Goal: Navigation & Orientation: Understand site structure

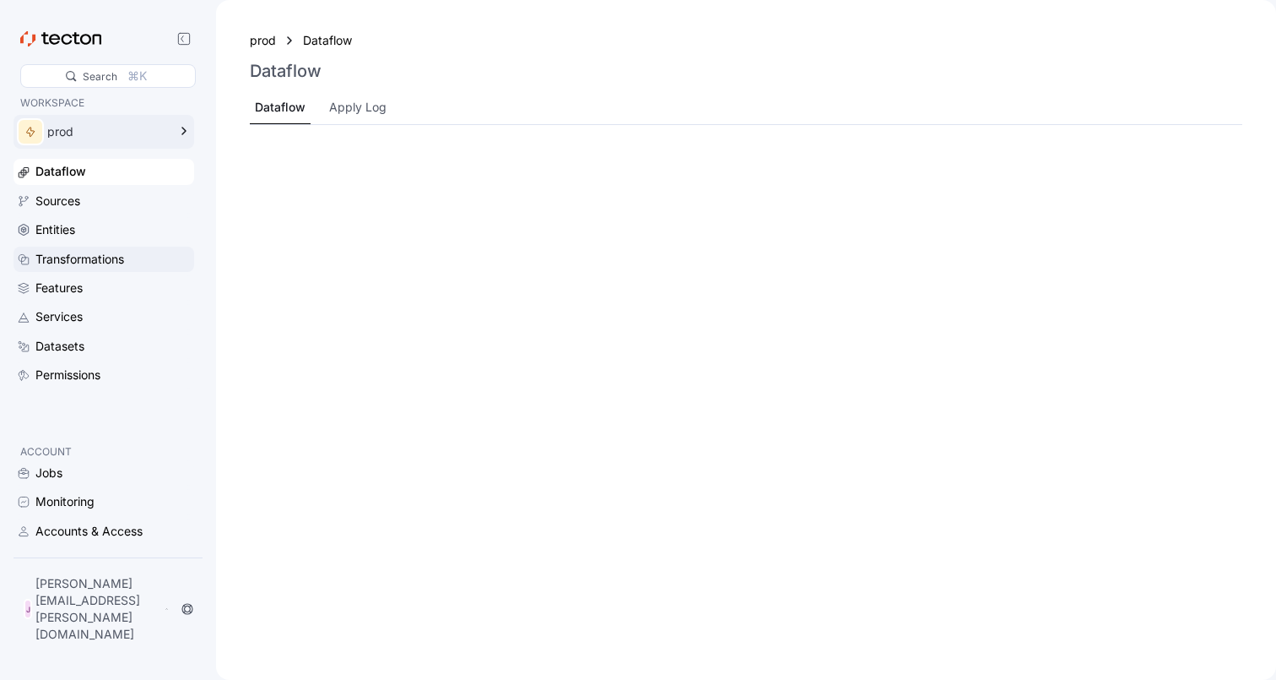
click at [56, 259] on div "Transformations" at bounding box center [79, 259] width 89 height 19
click at [107, 262] on div "Transformations" at bounding box center [79, 259] width 89 height 19
click at [46, 257] on div "Transformations" at bounding box center [79, 259] width 89 height 19
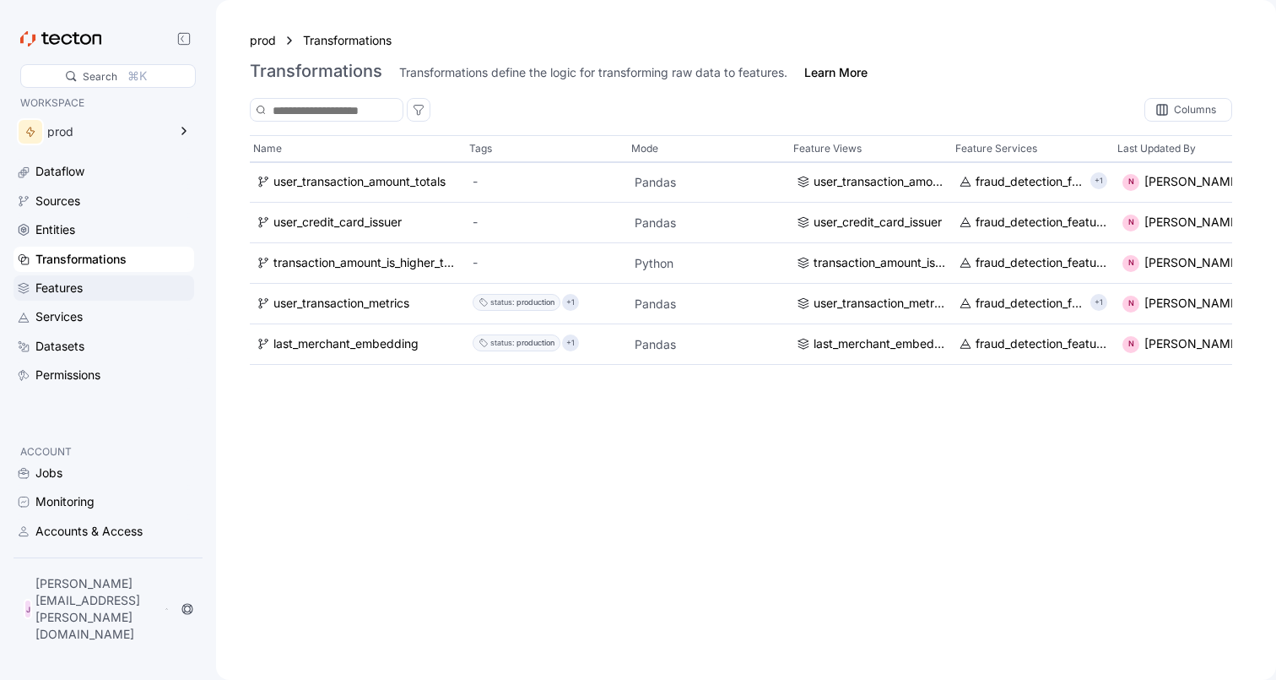
click at [91, 298] on div "Features" at bounding box center [104, 287] width 181 height 25
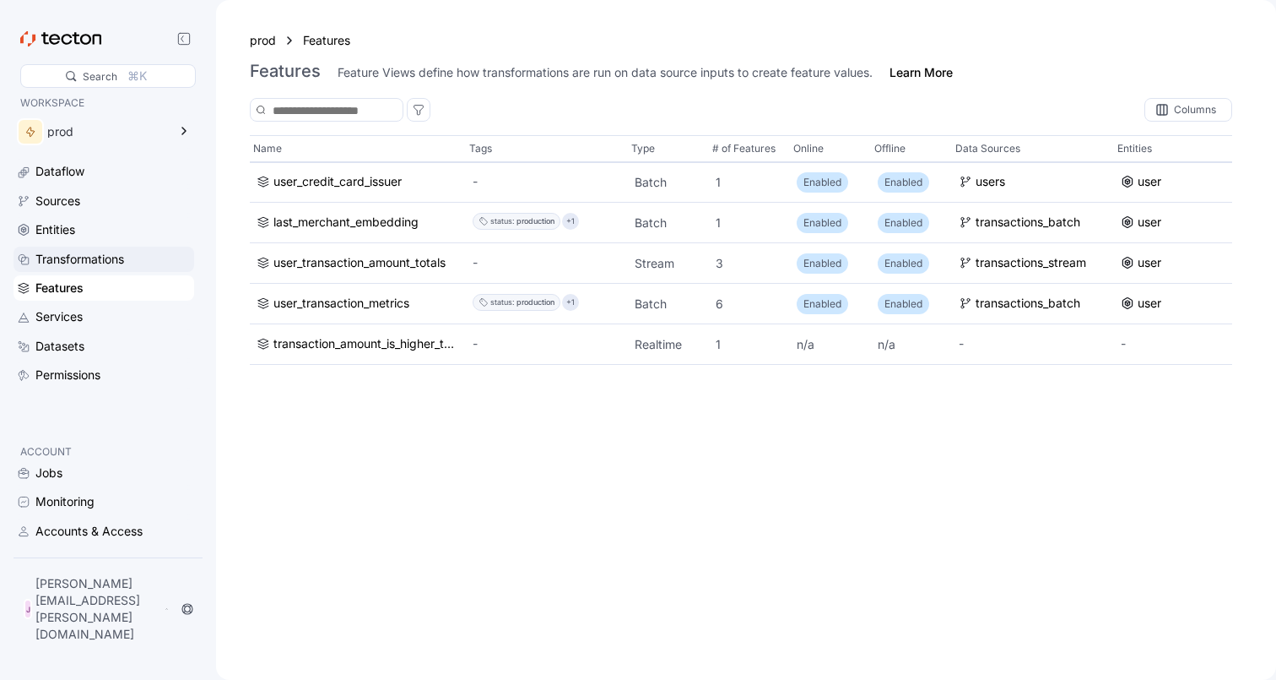
click at [101, 258] on div "Transformations" at bounding box center [79, 259] width 89 height 19
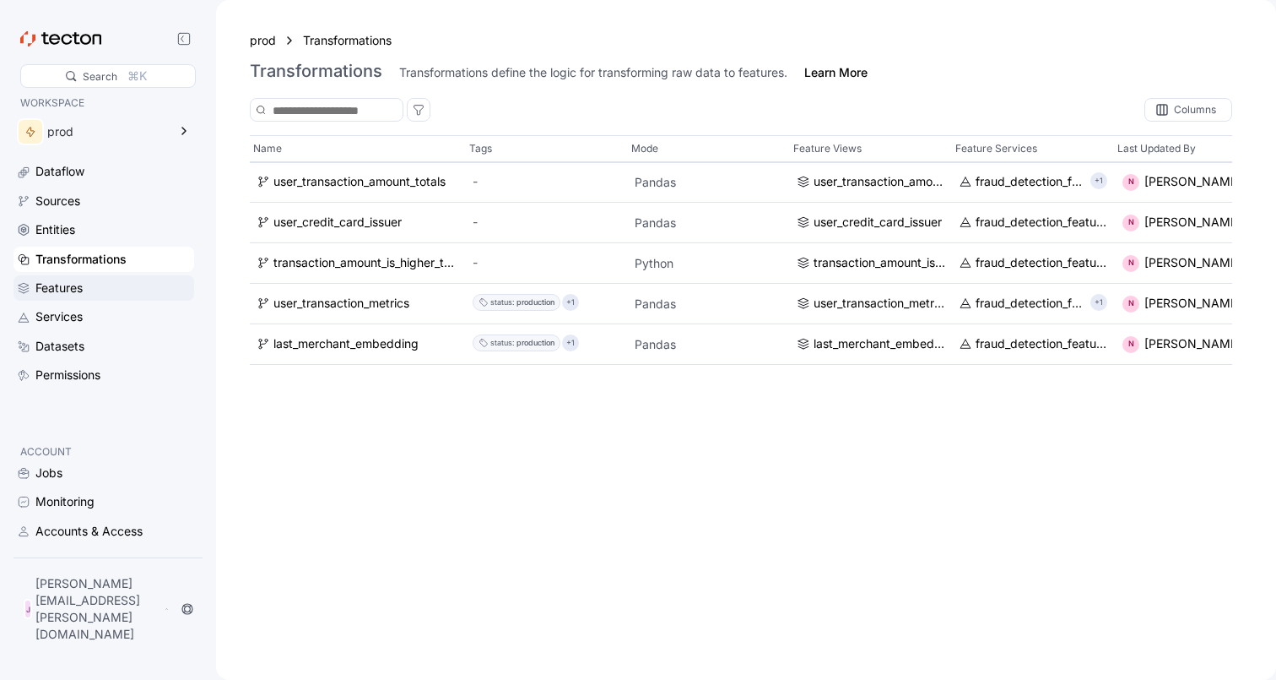
click at [53, 290] on div "Features" at bounding box center [58, 288] width 47 height 19
